Goal: Task Accomplishment & Management: Check status

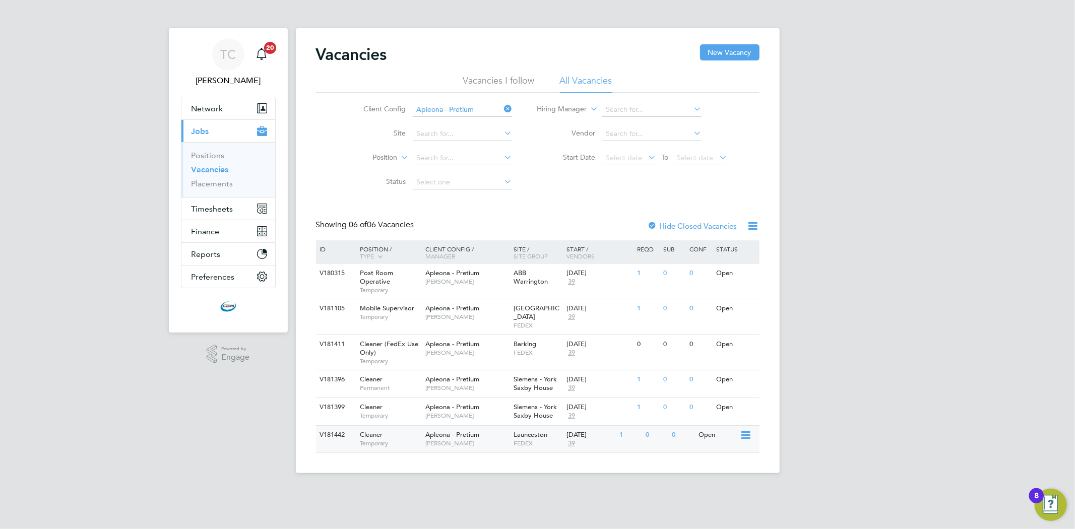
click at [557, 427] on div "Launceston FEDEX" at bounding box center [537, 439] width 53 height 26
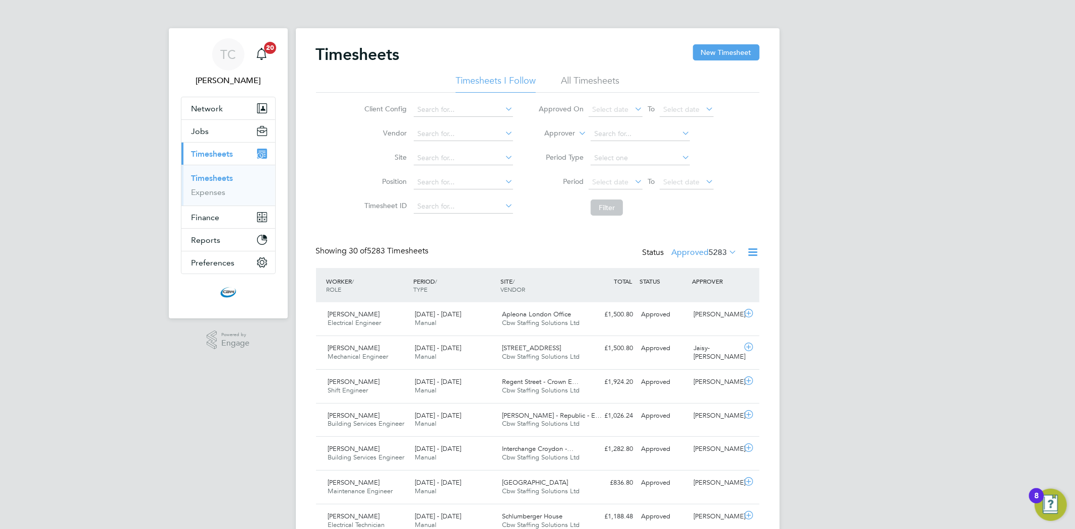
click at [718, 249] on span "5283" at bounding box center [718, 253] width 18 height 10
click at [698, 295] on li "Submitted" at bounding box center [691, 298] width 46 height 14
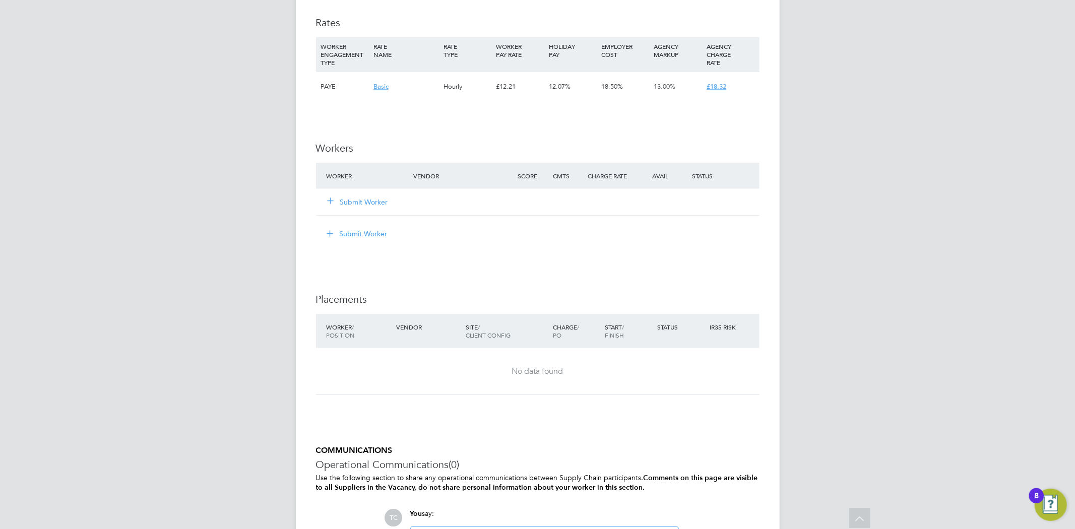
scroll to position [952, 0]
